Goal: Task Accomplishment & Management: Manage account settings

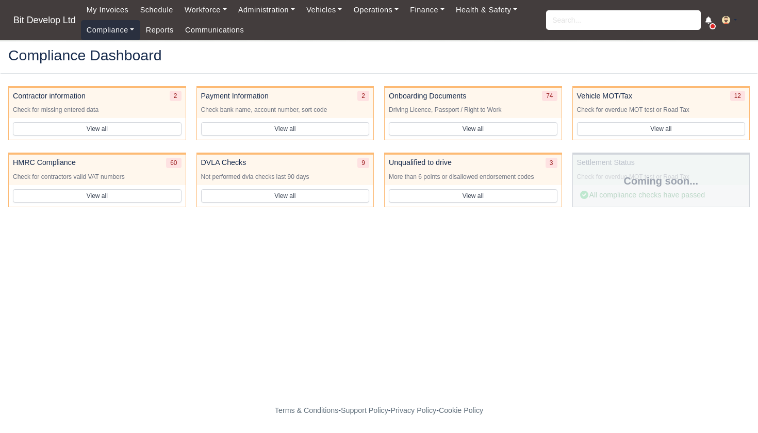
click at [113, 32] on link "Compliance" at bounding box center [110, 30] width 59 height 20
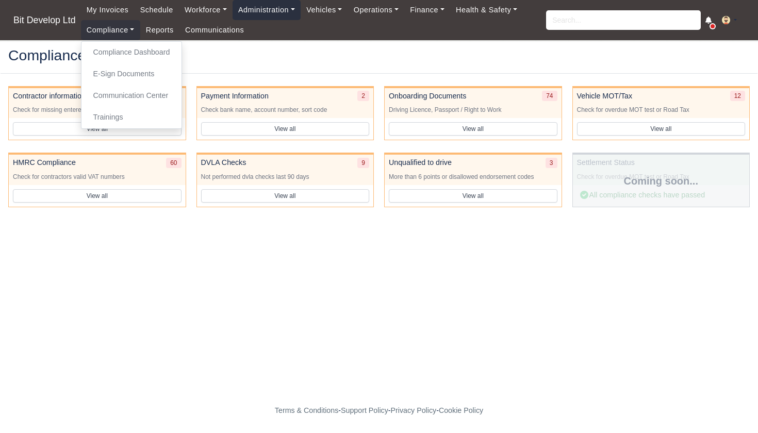
click at [273, 8] on link "Administration" at bounding box center [266, 10] width 68 height 20
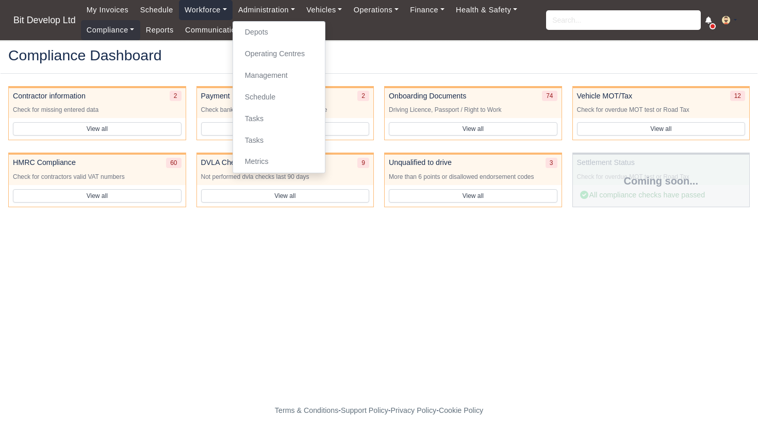
click at [214, 7] on link "Workforce" at bounding box center [206, 10] width 54 height 20
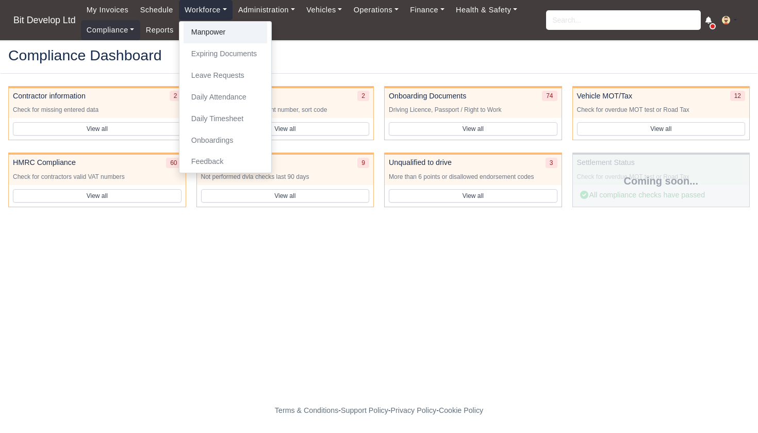
click at [215, 32] on link "Manpower" at bounding box center [224, 33] width 83 height 22
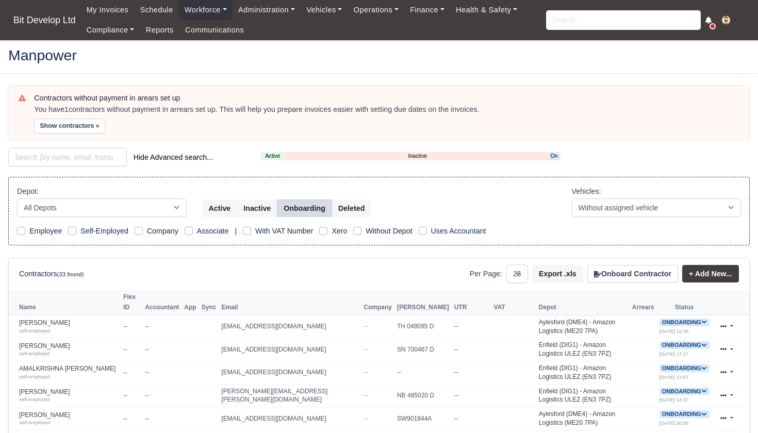
select select "25"
select select "2"
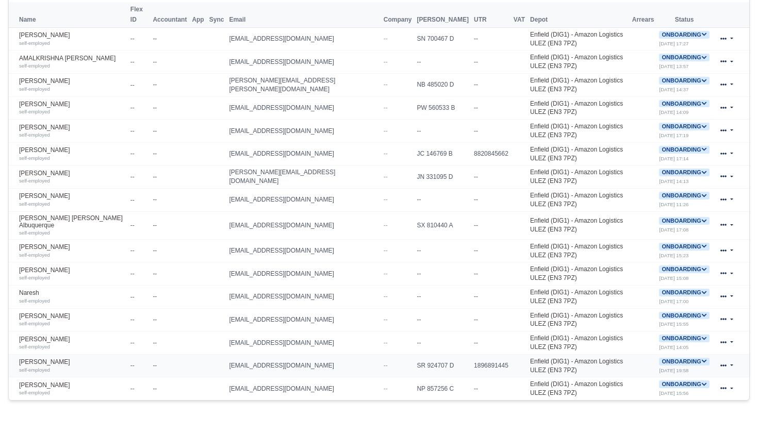
scroll to position [288, 0]
click at [42, 149] on link "JOSEPH Oteng otogo self-employed" at bounding box center [72, 153] width 106 height 15
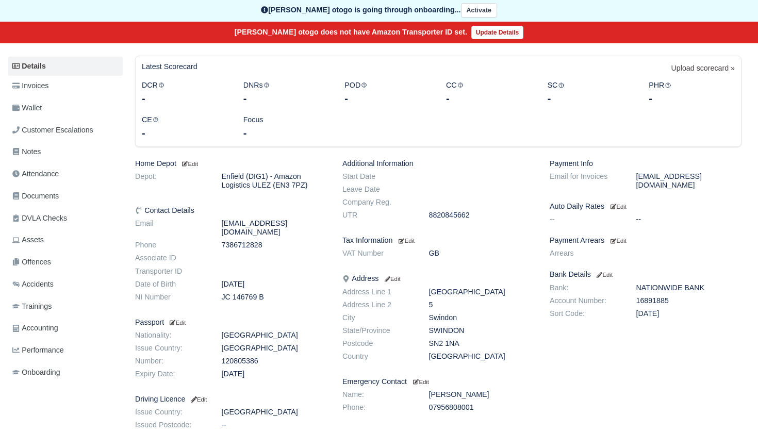
scroll to position [5, 0]
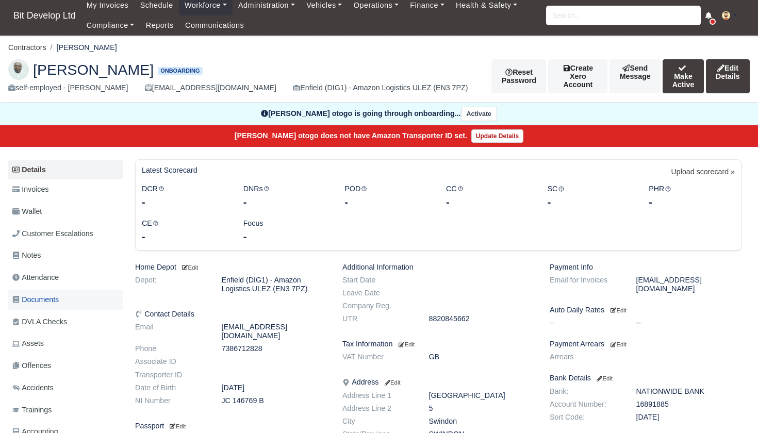
click at [40, 294] on span "Documents" at bounding box center [35, 300] width 46 height 12
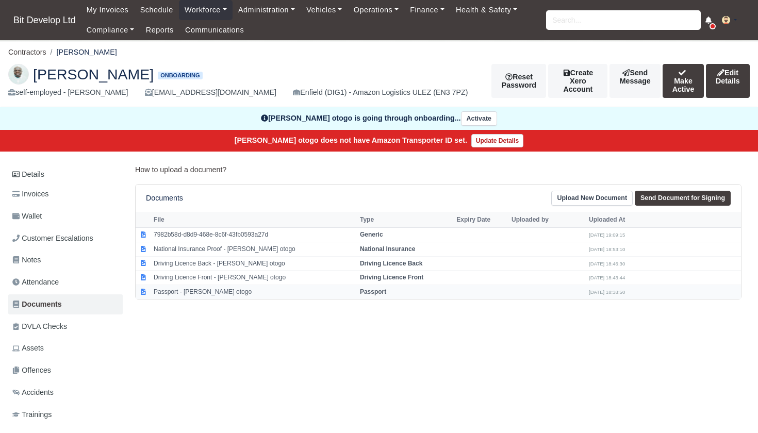
click at [364, 288] on strong "Passport" at bounding box center [373, 291] width 26 height 7
select select "passport"
